Goal: Information Seeking & Learning: Learn about a topic

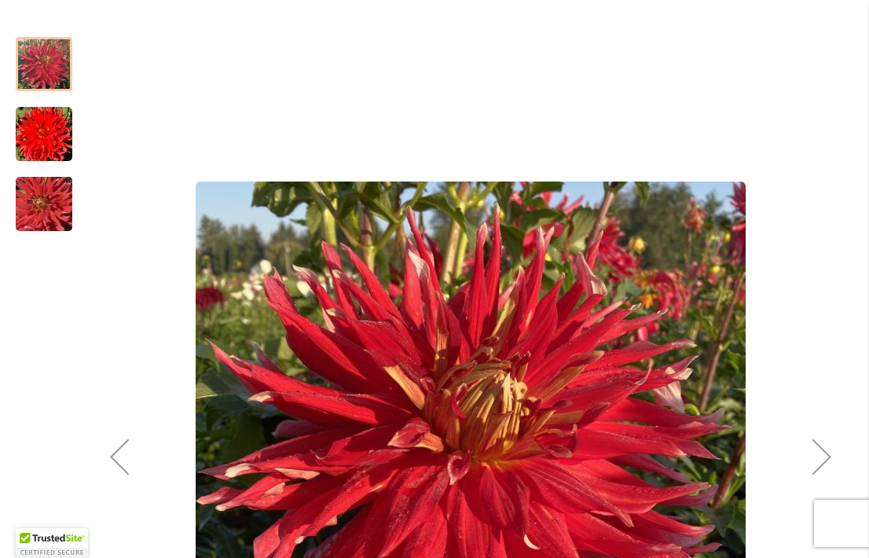
scroll to position [277, 0]
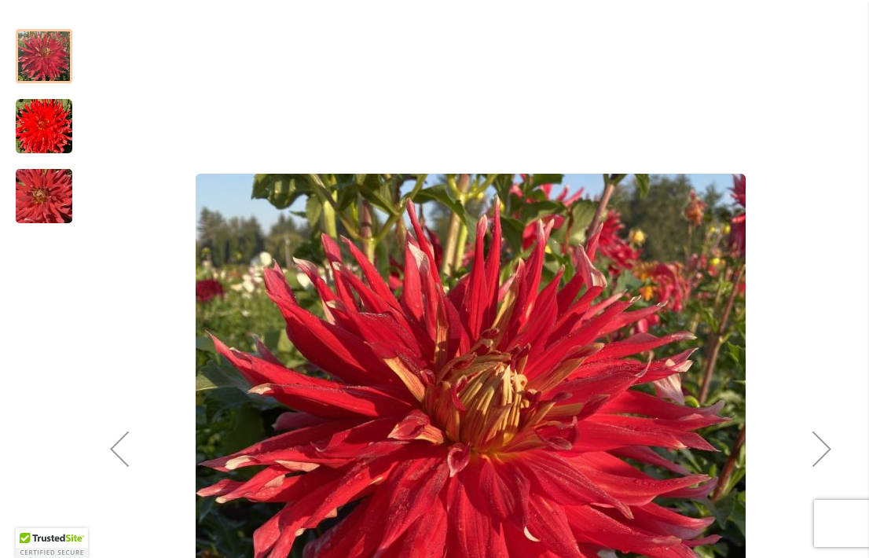
click at [43, 140] on img "Wildman" at bounding box center [44, 126] width 57 height 57
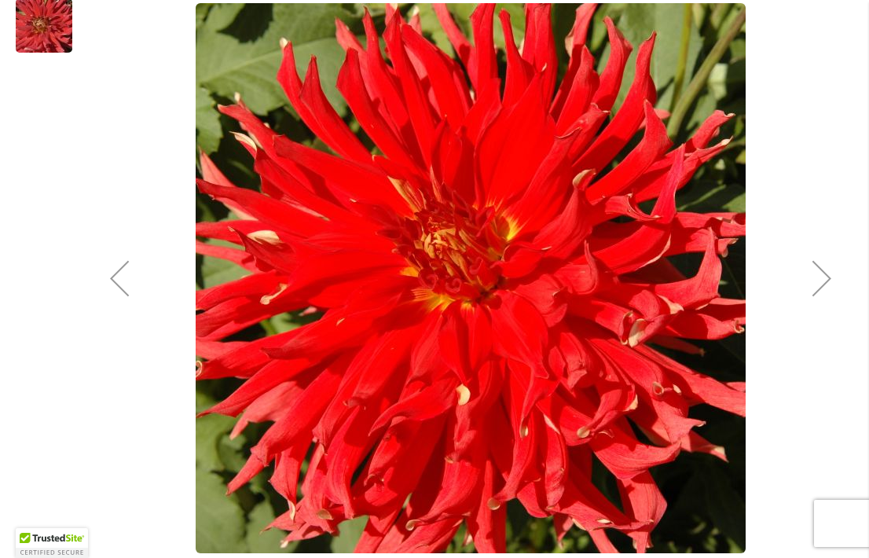
scroll to position [448, 0]
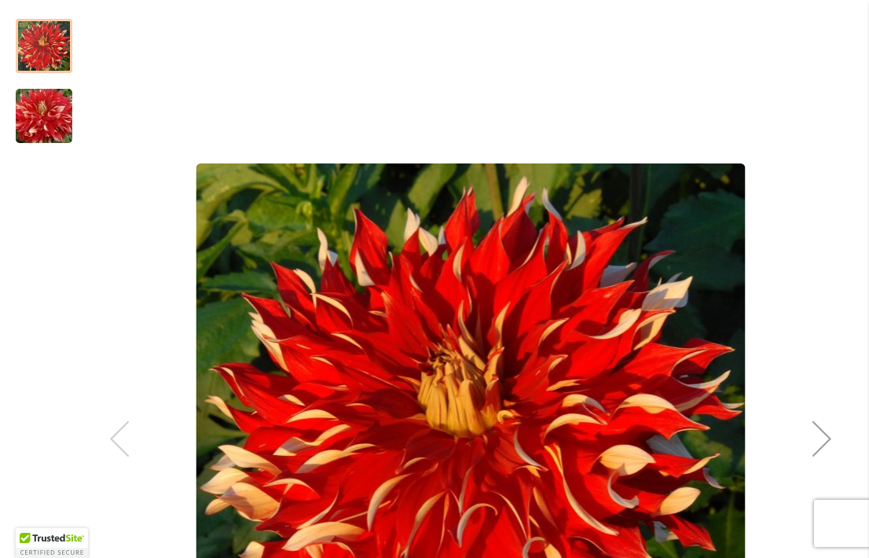
scroll to position [288, 0]
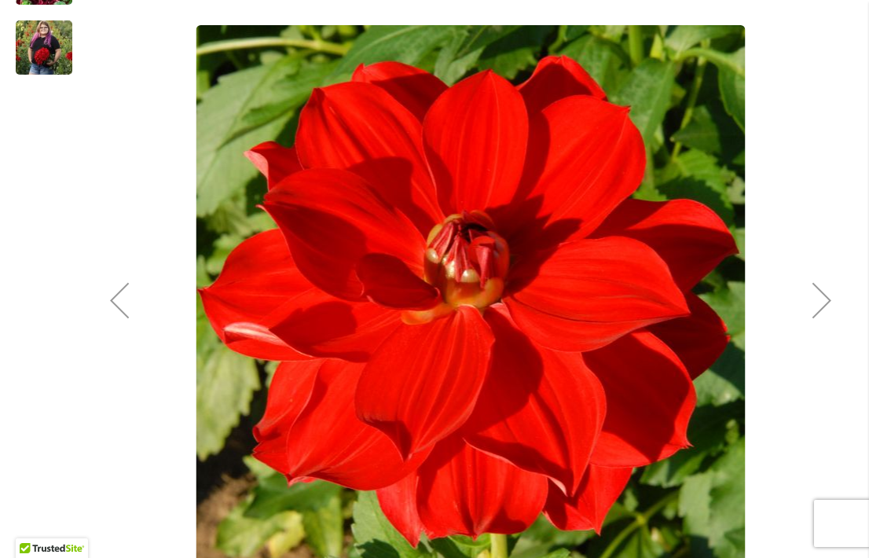
scroll to position [447, 0]
